Goal: Task Accomplishment & Management: Manage account settings

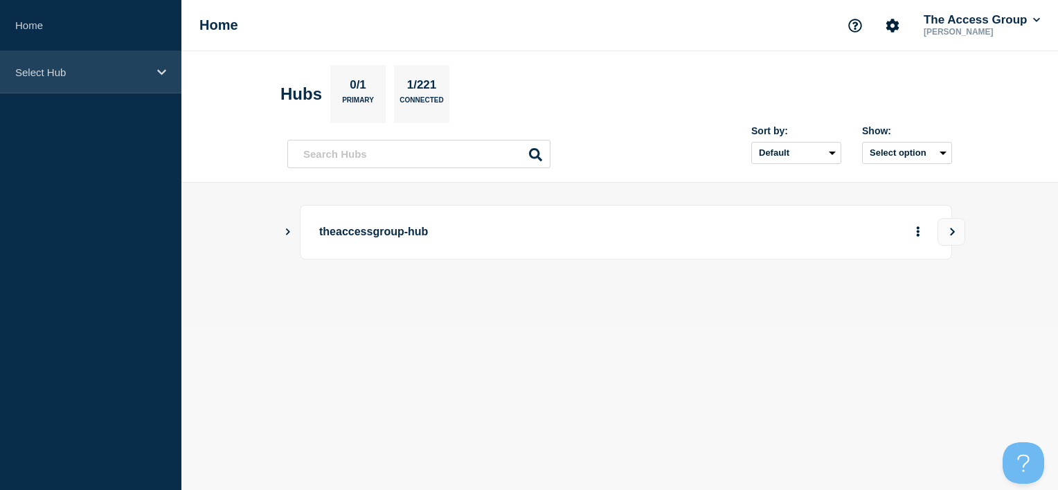
click at [98, 78] on p "Select Hub" at bounding box center [81, 72] width 133 height 12
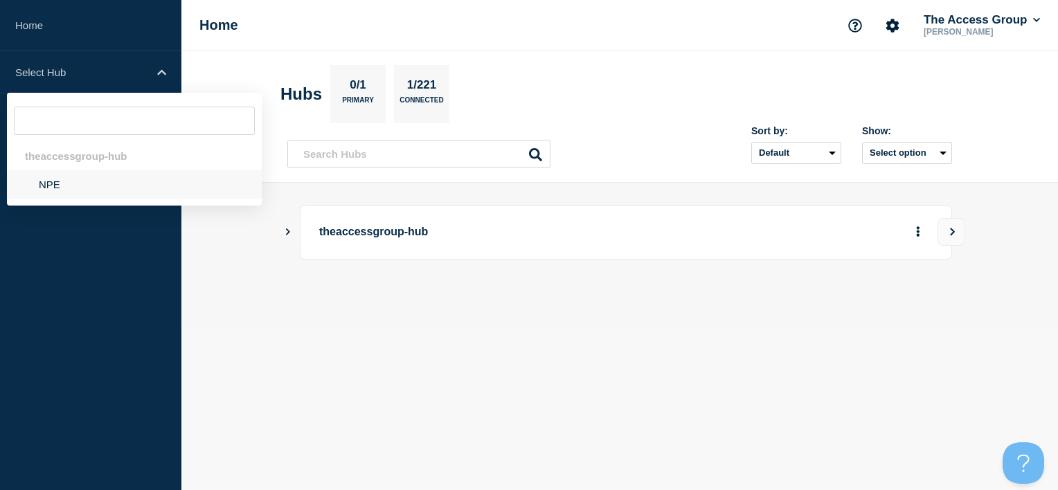
click at [91, 189] on li "NPE" at bounding box center [134, 184] width 255 height 28
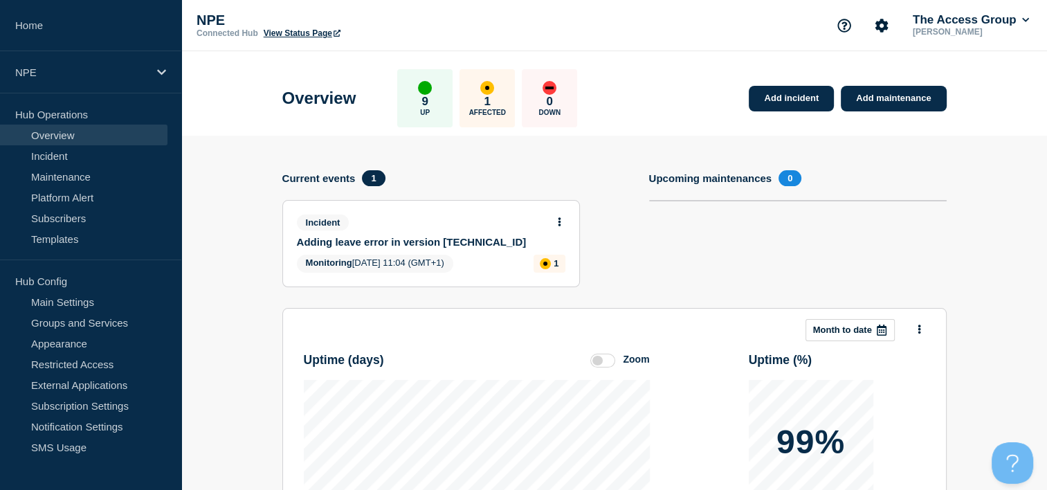
click at [451, 231] on div "Incident Adding leave error in version 2.63.0.5" at bounding box center [425, 231] width 257 height 33
click at [557, 224] on button at bounding box center [560, 223] width 12 height 12
click at [552, 273] on link "Update incident" at bounding box center [558, 273] width 67 height 11
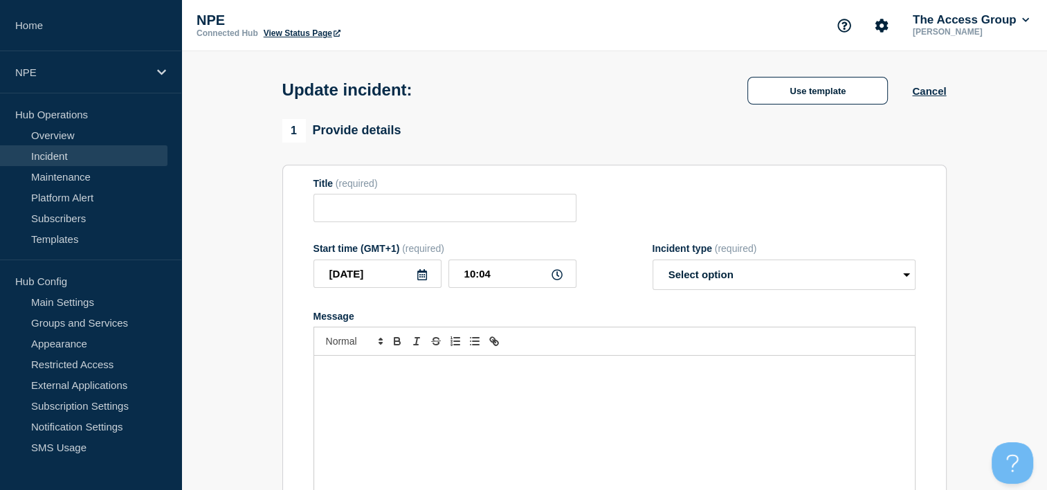
type input "Adding leave error in version 2.63.0.5"
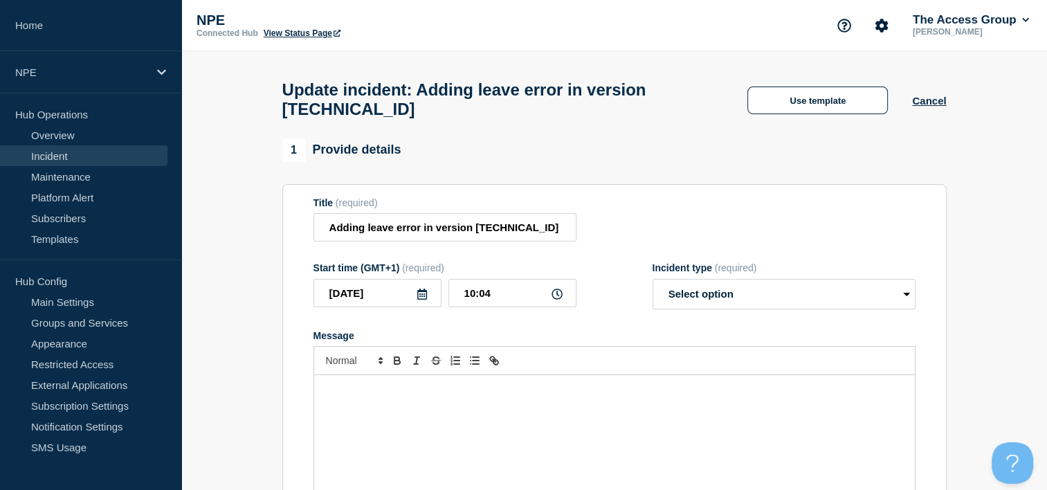
scroll to position [138, 0]
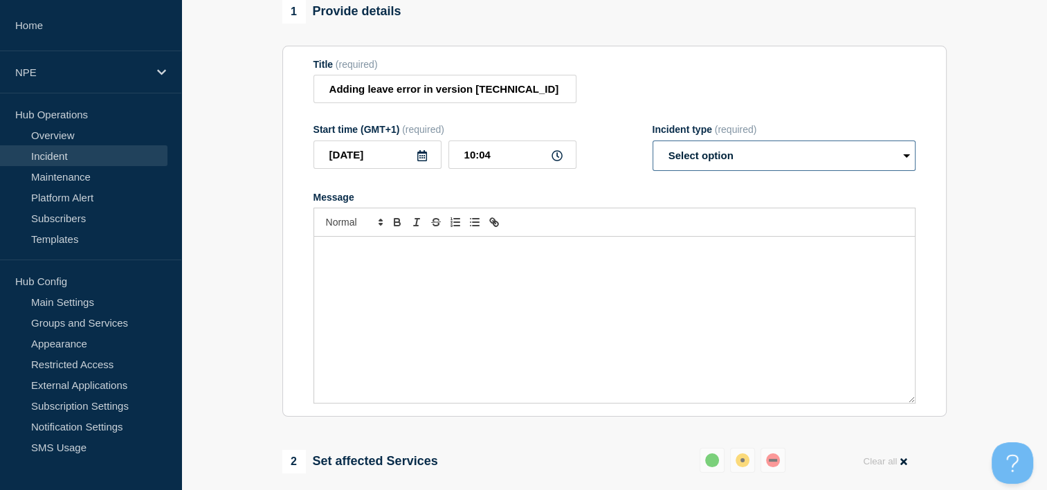
click at [721, 161] on select "Select option Investigating Identified Monitoring Resolved" at bounding box center [784, 156] width 263 height 30
click at [752, 157] on select "Select option Investigating Identified Monitoring Resolved" at bounding box center [784, 156] width 263 height 30
select select "resolved"
click at [653, 149] on select "Select option Investigating Identified Monitoring Resolved" at bounding box center [784, 156] width 263 height 30
click at [539, 258] on p "Message" at bounding box center [615, 251] width 580 height 12
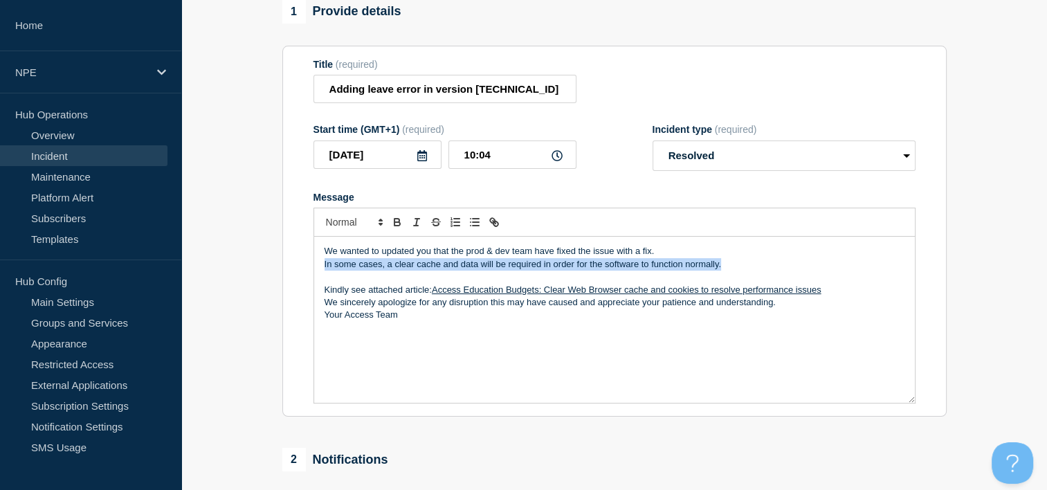
drag, startPoint x: 730, startPoint y: 274, endPoint x: 320, endPoint y: 279, distance: 409.1
click at [320, 279] on div "We wanted to updated you that the prod & dev team have fixed the issue with a f…" at bounding box center [614, 320] width 601 height 166
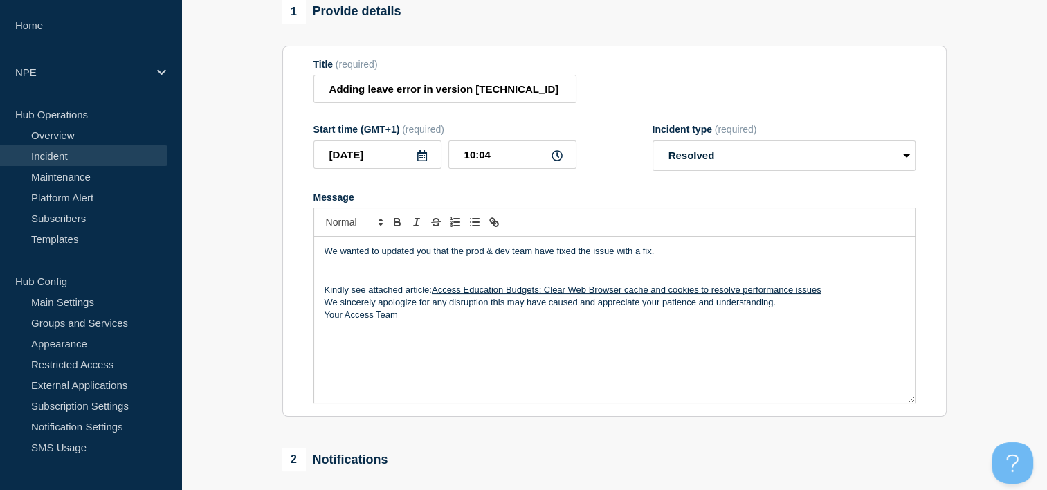
click at [414, 256] on span "We wanted to updated you that the prod & dev team have fixed the issue with a f…" at bounding box center [490, 251] width 330 height 10
drag, startPoint x: 653, startPoint y: 260, endPoint x: 613, endPoint y: 262, distance: 40.2
click at [613, 258] on p "We wanted to update you that the prod & dev team have fixed the issue with a fi…" at bounding box center [615, 251] width 580 height 12
drag, startPoint x: 568, startPoint y: 260, endPoint x: 551, endPoint y: 261, distance: 17.3
click at [551, 256] on span "We wanted to update you that the prod & dev team have fixed the issue with a fi…" at bounding box center [487, 251] width 325 height 10
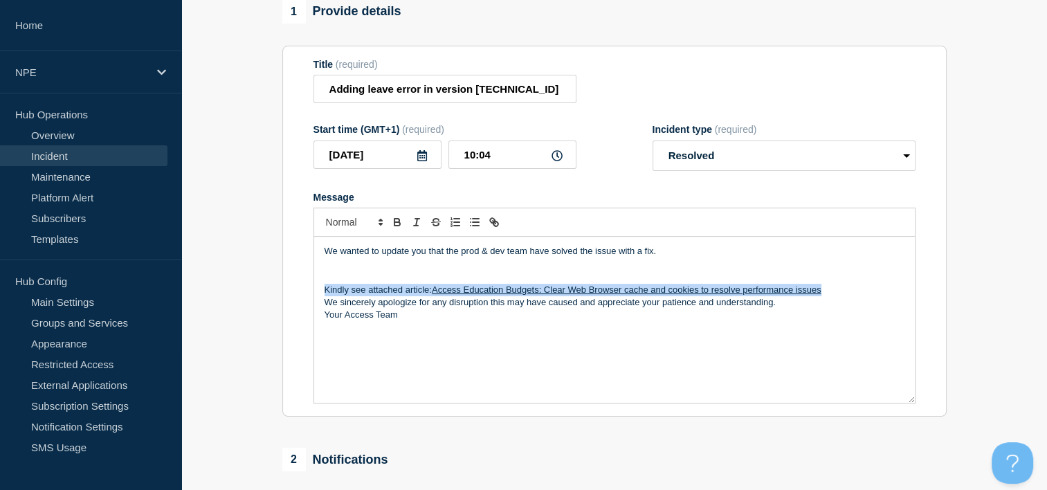
drag, startPoint x: 321, startPoint y: 299, endPoint x: 836, endPoint y: 298, distance: 515.0
click at [836, 298] on div "We wanted to update you that the prod & dev team have solved the issue with a f…" at bounding box center [614, 320] width 601 height 166
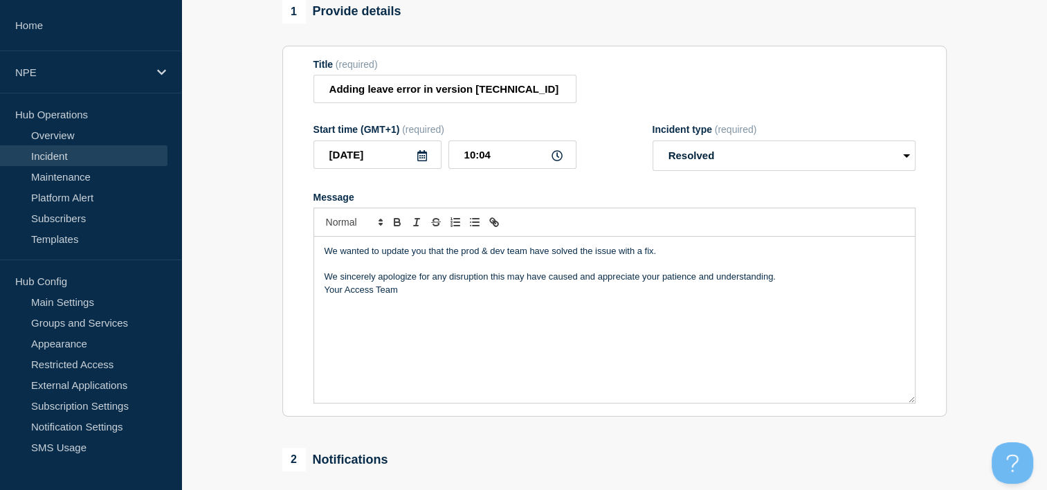
click at [798, 283] on p "We sincerely apologize for any disruption this may have caused and appreciate y…" at bounding box center [615, 277] width 580 height 12
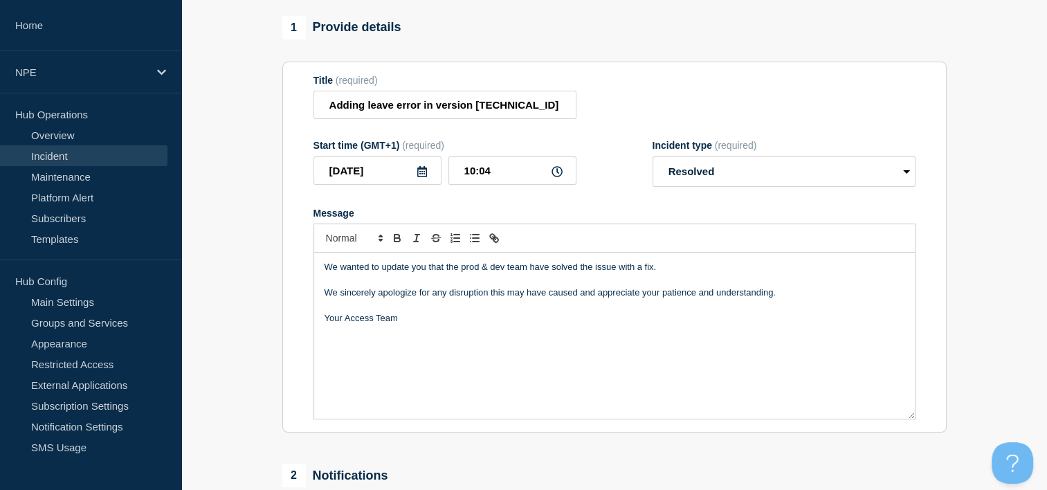
scroll to position [346, 0]
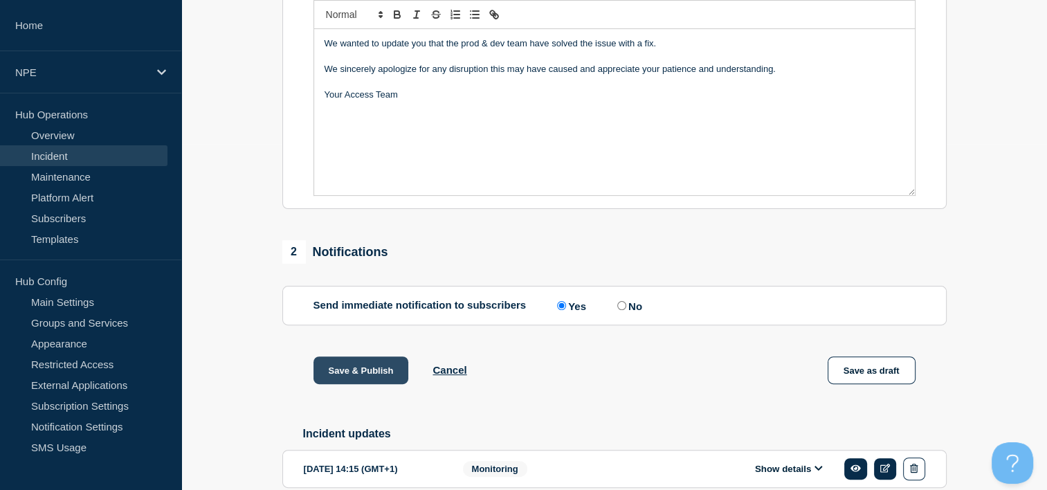
click at [377, 378] on button "Save & Publish" at bounding box center [362, 370] width 96 height 28
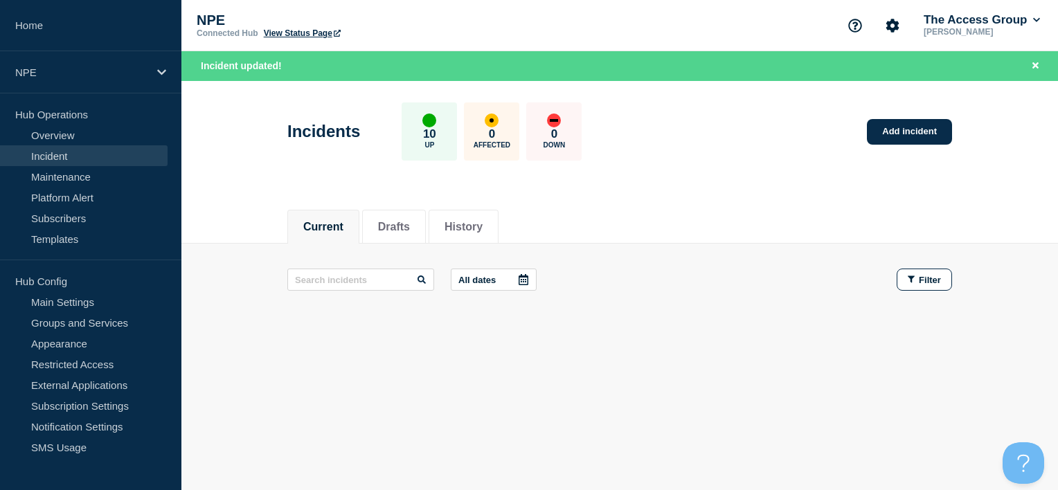
drag, startPoint x: 732, startPoint y: 487, endPoint x: 647, endPoint y: 462, distance: 88.5
click at [432, 396] on div "Current Drafts History Current Drafts History All dates Filter" at bounding box center [619, 313] width 876 height 235
